Goal: Information Seeking & Learning: Find specific fact

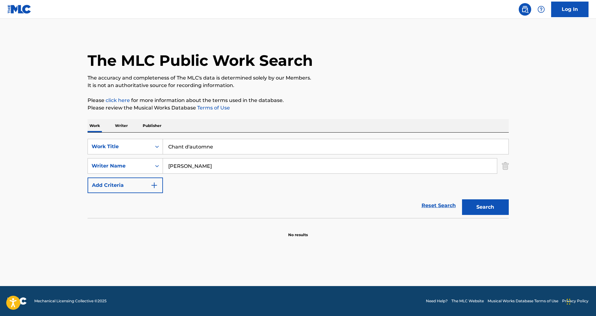
click at [183, 148] on input "Chant d'automne" at bounding box center [336, 146] width 346 height 15
click at [462, 199] on button "Search" at bounding box center [485, 207] width 47 height 16
drag, startPoint x: 222, startPoint y: 152, endPoint x: 153, endPoint y: 148, distance: 69.3
click at [153, 148] on div "SearchWithCriteria67664e26-0d8e-4dc9-ae1f-60174cf052b7 Work Title Chants d'auto…" at bounding box center [299, 147] width 422 height 16
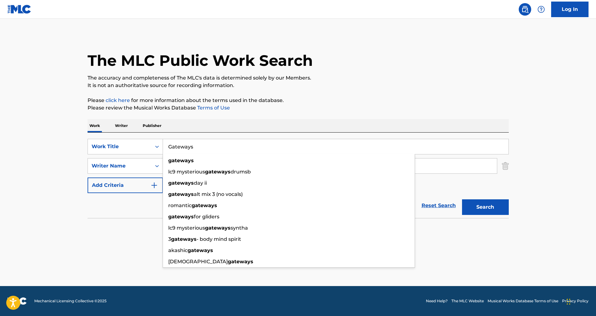
type input "Gateways"
drag, startPoint x: 34, startPoint y: 219, endPoint x: 142, endPoint y: 192, distance: 112.0
click at [42, 215] on main "The MLC Public Work Search The accuracy and completeness of The MLC's data is d…" at bounding box center [298, 152] width 596 height 267
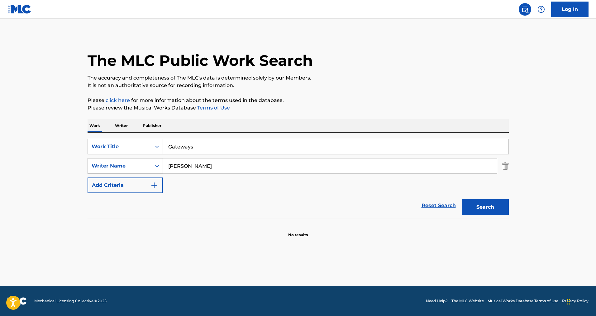
drag, startPoint x: 193, startPoint y: 165, endPoint x: 147, endPoint y: 163, distance: 46.8
click at [147, 163] on div "SearchWithCriteria9ea12ed8-29da-49ad-870f-a2bb99cc7a13 Writer Name [PERSON_NAME]" at bounding box center [299, 166] width 422 height 16
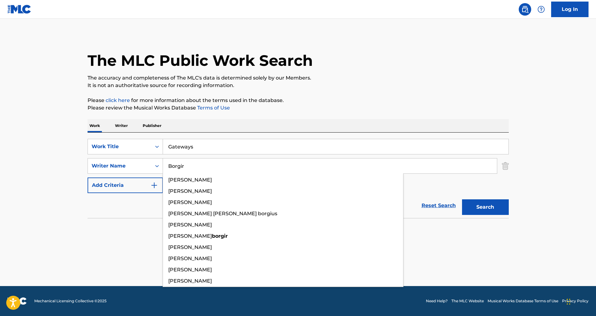
click at [462, 199] on button "Search" at bounding box center [485, 207] width 47 height 16
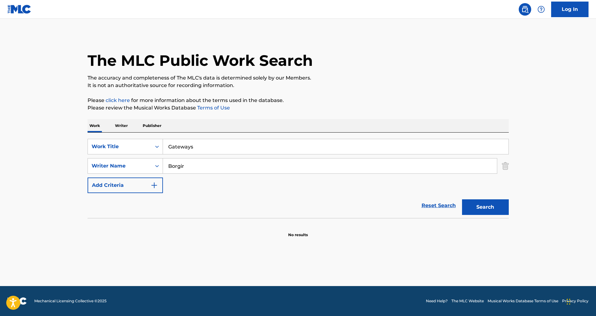
click at [484, 204] on button "Search" at bounding box center [485, 207] width 47 height 16
drag, startPoint x: 192, startPoint y: 168, endPoint x: 157, endPoint y: 165, distance: 35.7
click at [156, 169] on div "SearchWithCriteria9ea12ed8-29da-49ad-870f-a2bb99cc7a13 Writer Name [PERSON_NAME]" at bounding box center [299, 166] width 422 height 16
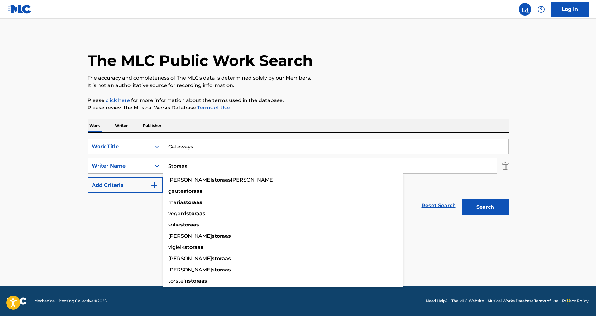
type input "Storaas"
click at [462, 199] on button "Search" at bounding box center [485, 207] width 47 height 16
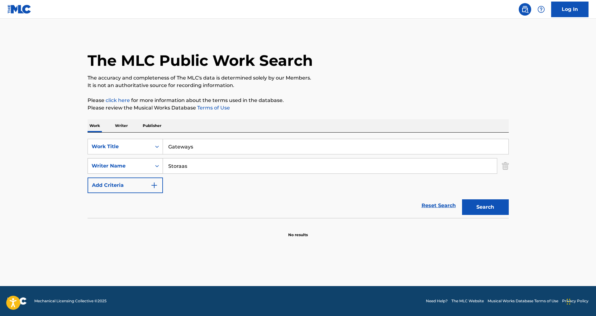
drag, startPoint x: 198, startPoint y: 171, endPoint x: 142, endPoint y: 169, distance: 55.8
click at [142, 169] on div "SearchWithCriteria9ea12ed8-29da-49ad-870f-a2bb99cc7a13 Writer Name Storaas" at bounding box center [299, 166] width 422 height 16
click at [462, 199] on button "Search" at bounding box center [485, 207] width 47 height 16
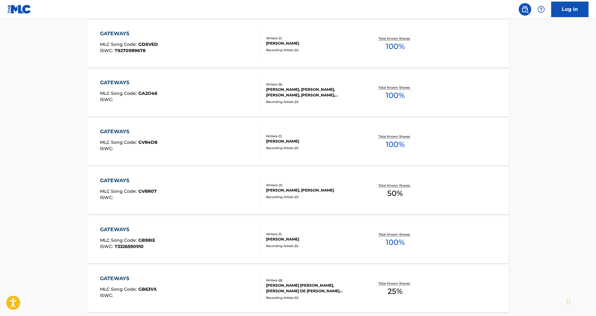
scroll to position [467, 0]
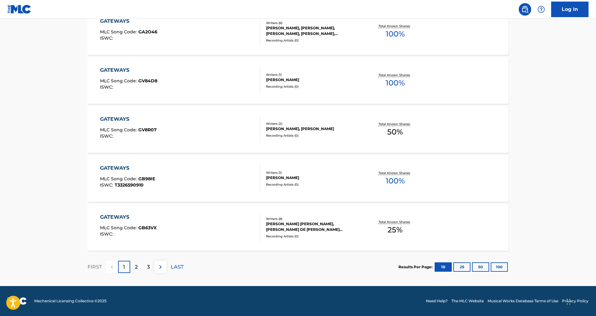
click at [141, 265] on div "2" at bounding box center [136, 267] width 12 height 12
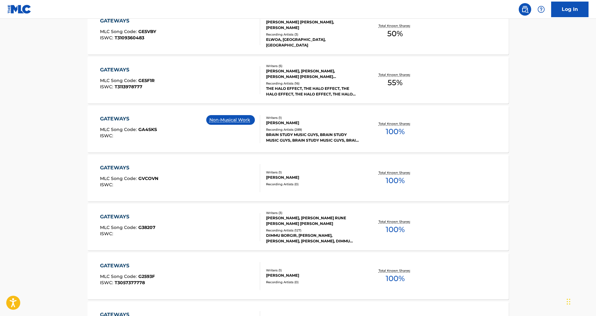
scroll to position [374, 0]
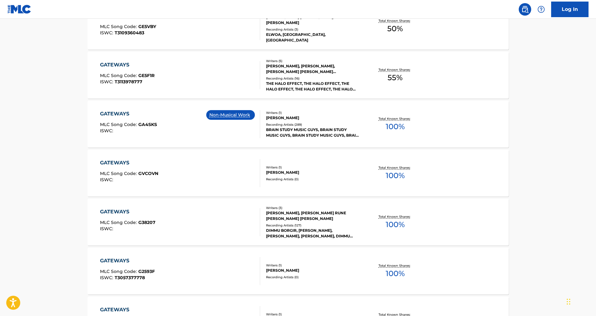
click at [296, 217] on div "[PERSON_NAME], [PERSON_NAME] RUNE [PERSON_NAME] [PERSON_NAME]" at bounding box center [313, 215] width 94 height 11
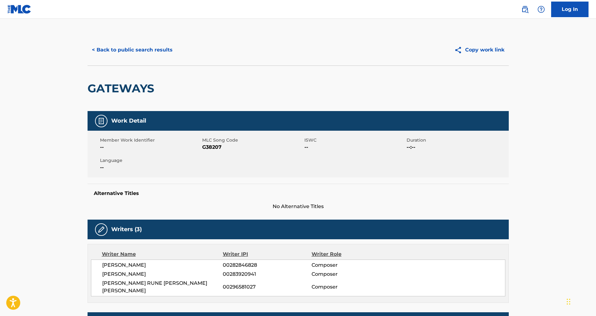
click at [215, 149] on span "G38207" at bounding box center [252, 146] width 101 height 7
copy span "G38207"
